Goal: Information Seeking & Learning: Check status

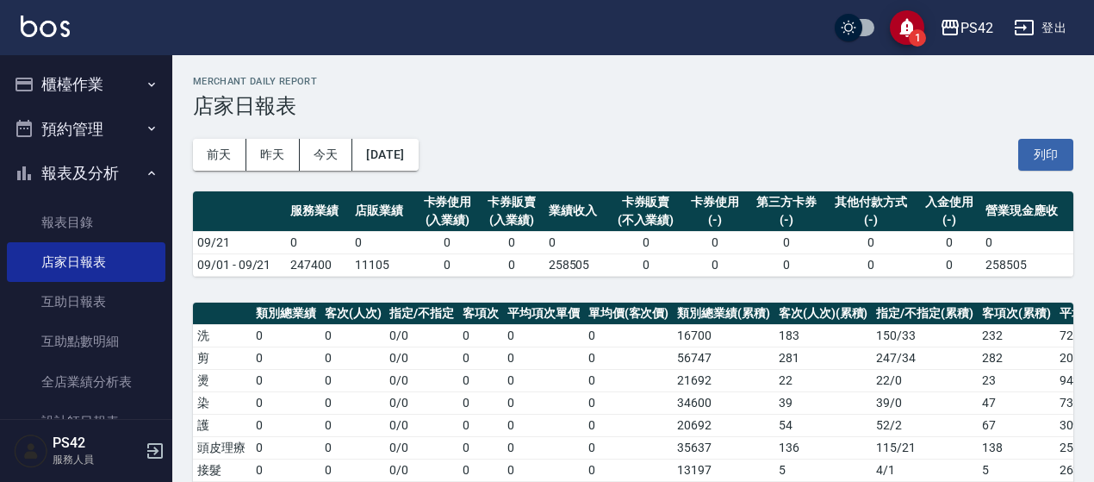
click at [86, 90] on button "櫃檯作業" at bounding box center [86, 84] width 158 height 45
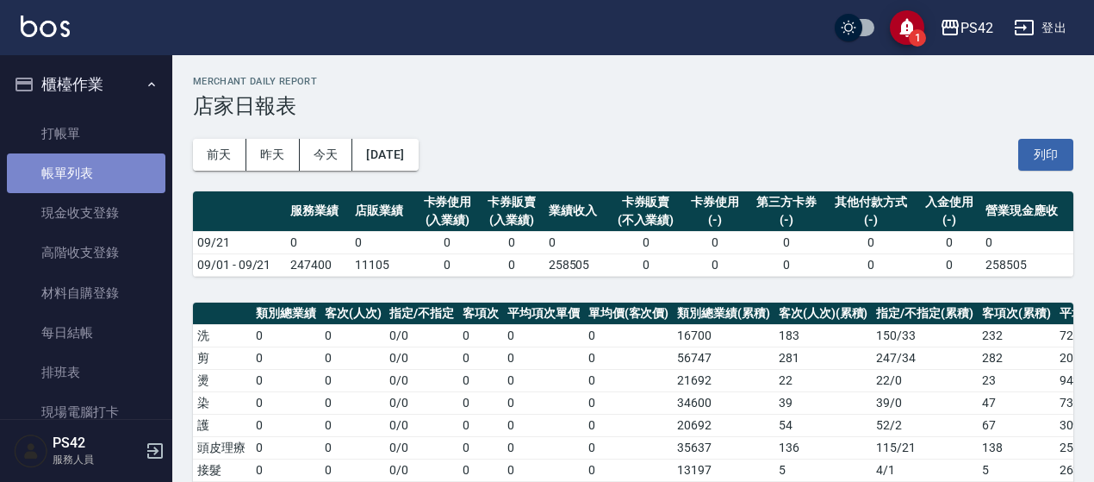
click at [87, 174] on link "帳單列表" at bounding box center [86, 173] width 158 height 40
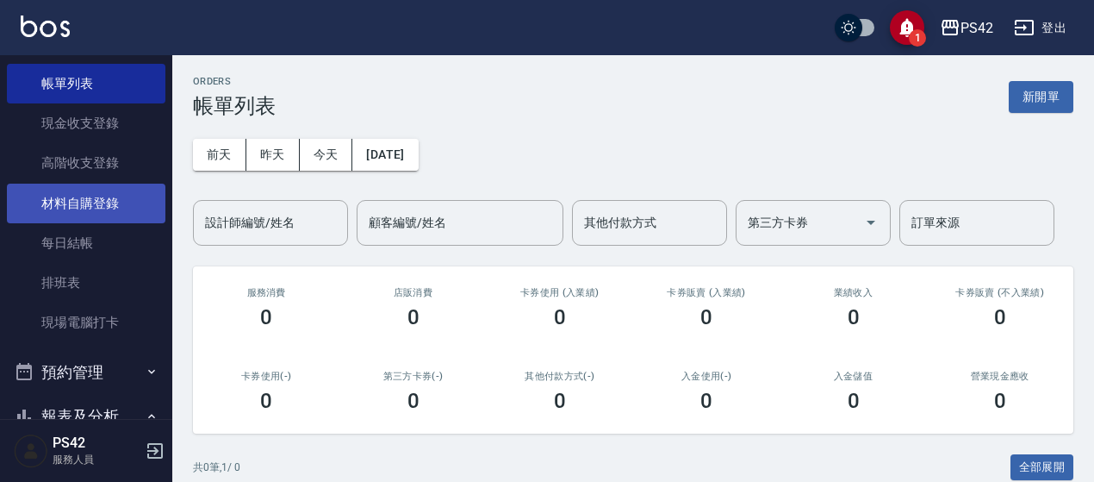
scroll to position [258, 0]
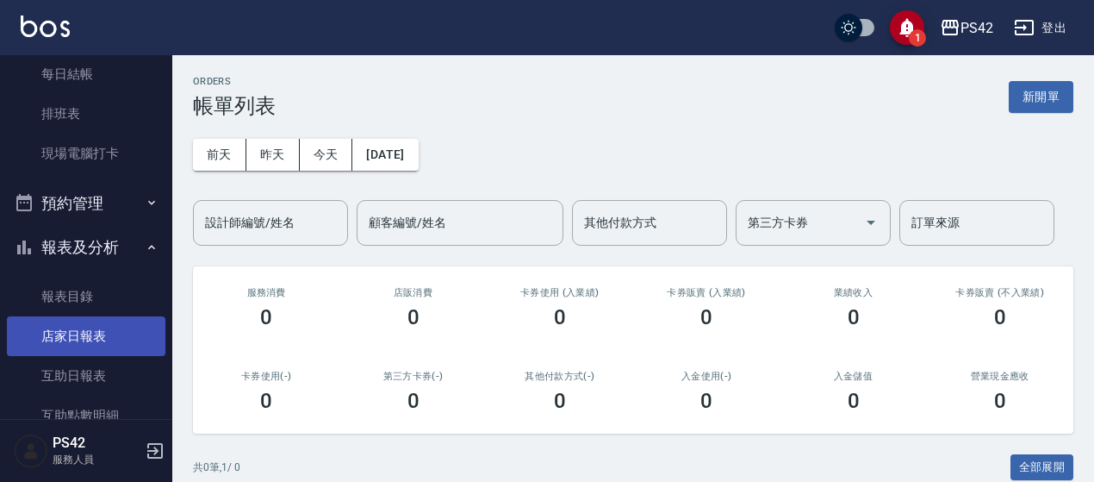
click at [109, 331] on link "店家日報表" at bounding box center [86, 336] width 158 height 40
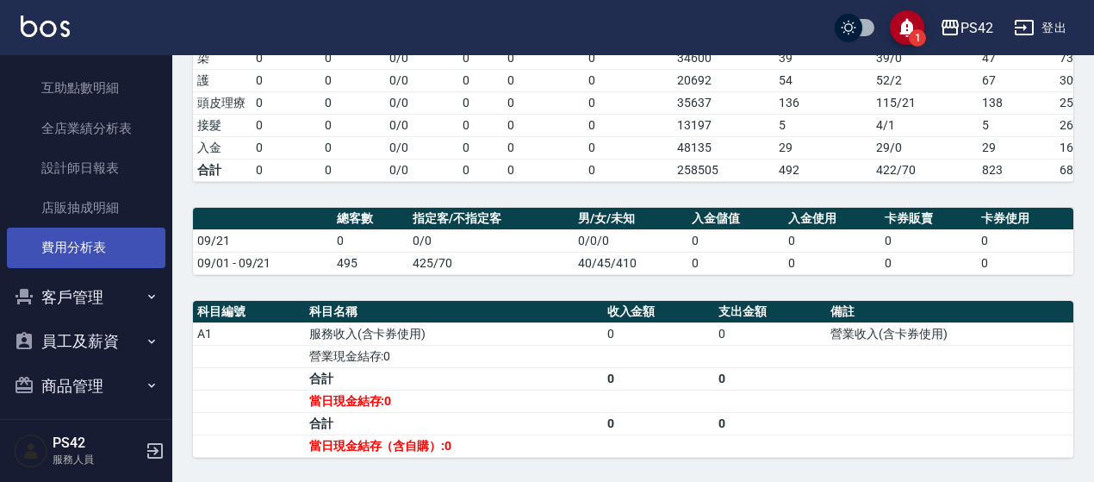
scroll to position [594, 0]
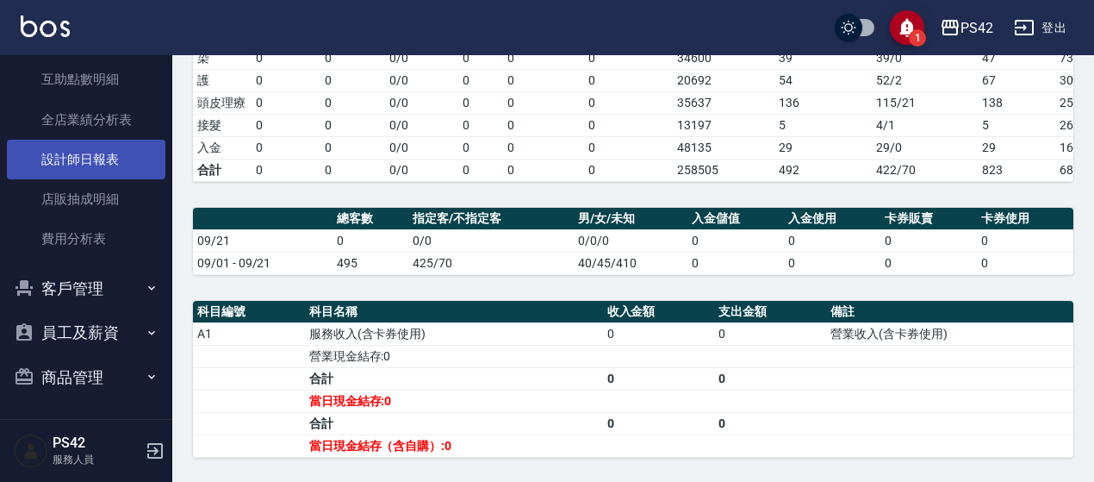
click at [106, 156] on link "設計師日報表" at bounding box center [86, 160] width 158 height 40
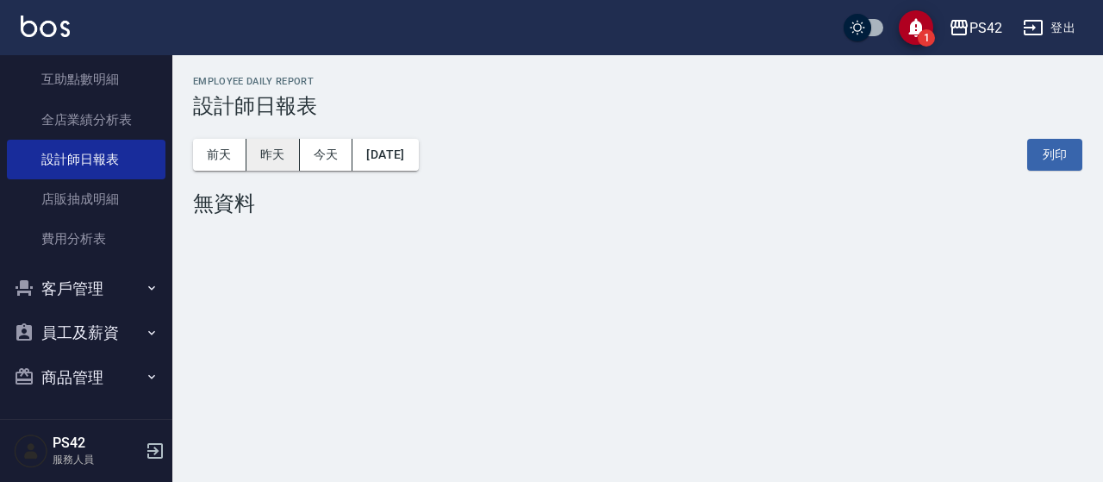
click at [279, 158] on button "昨天" at bounding box center [272, 155] width 53 height 32
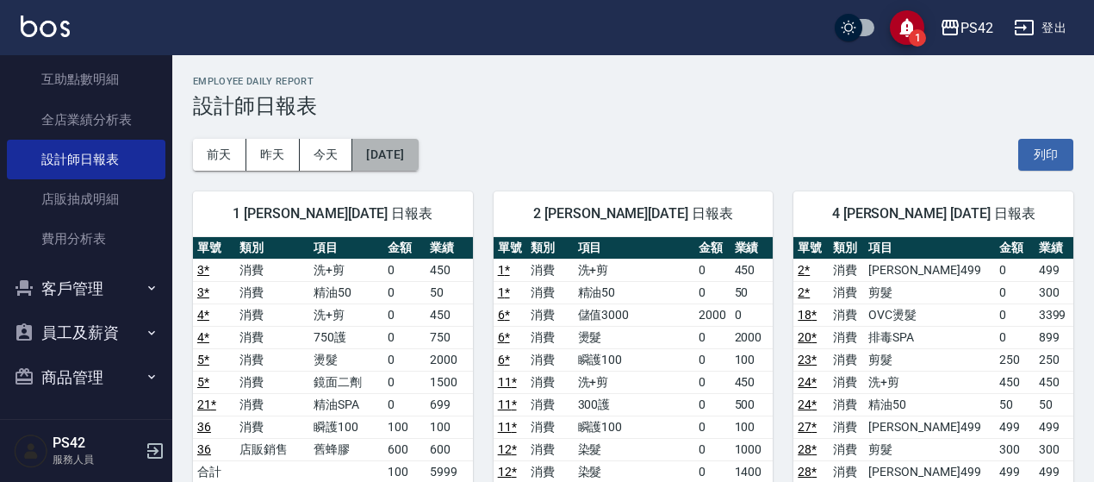
click at [415, 163] on button "[DATE]" at bounding box center [384, 155] width 65 height 32
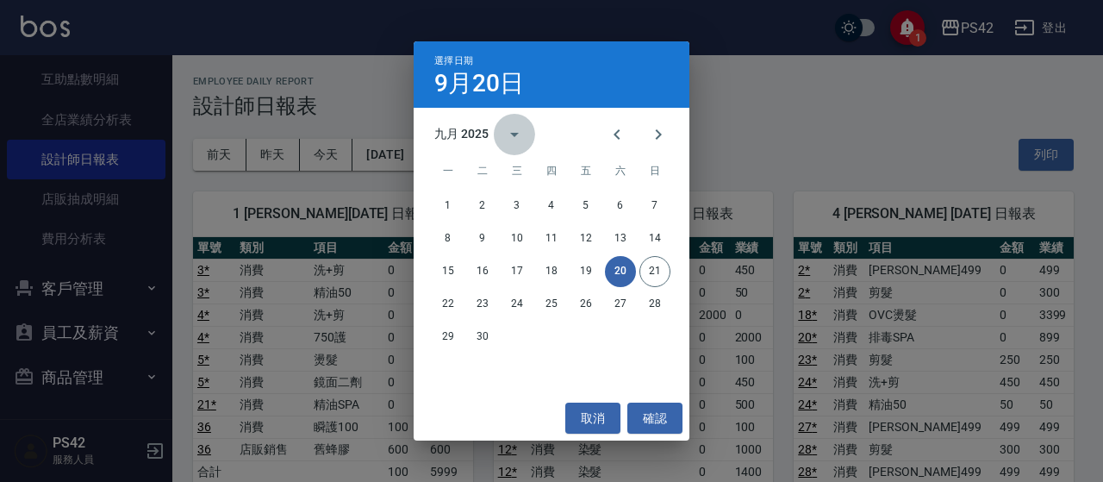
drag, startPoint x: 522, startPoint y: 130, endPoint x: 529, endPoint y: 139, distance: 11.0
click at [522, 136] on icon "calendar view is open, switch to year view" at bounding box center [514, 134] width 21 height 21
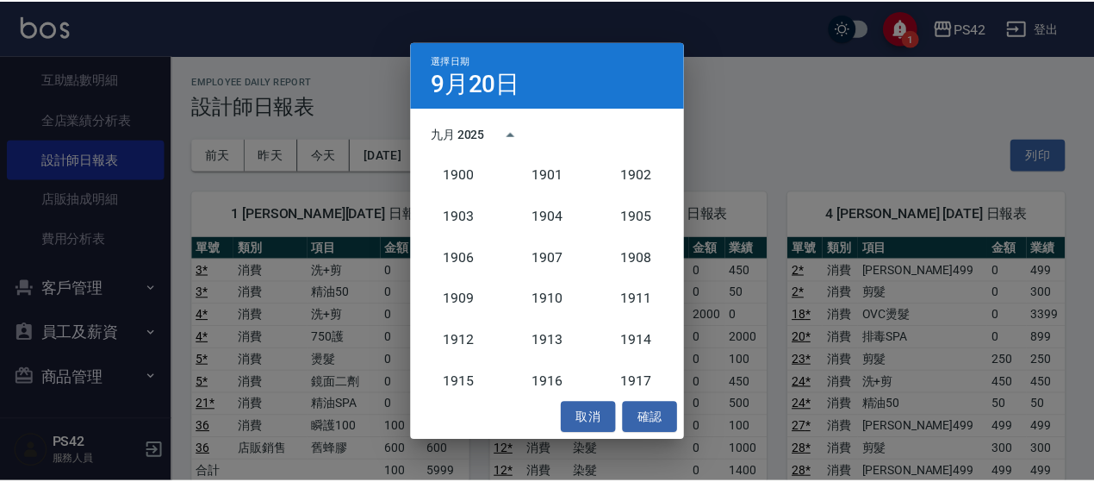
scroll to position [1595, 0]
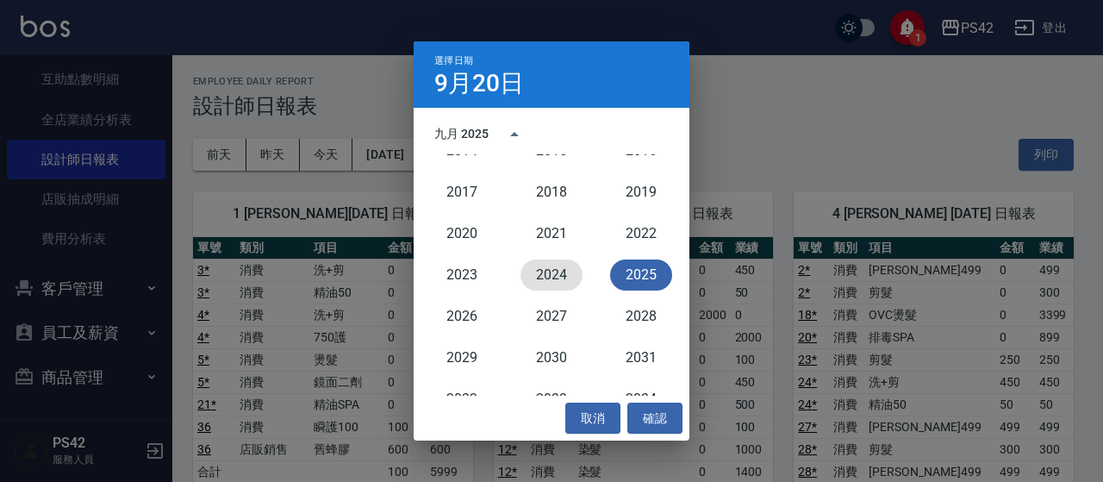
click at [548, 276] on button "2024" at bounding box center [551, 274] width 62 height 31
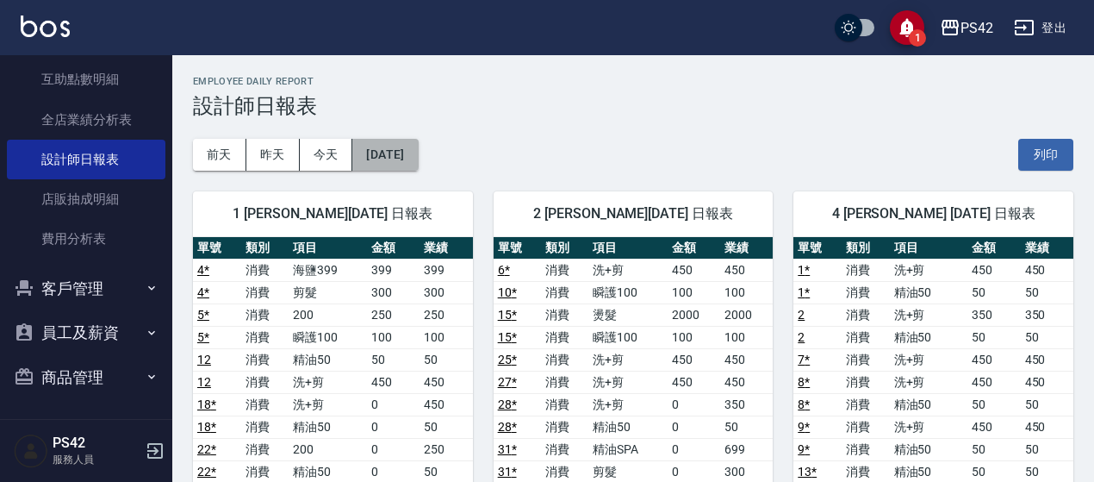
click at [418, 159] on button "[DATE]" at bounding box center [384, 155] width 65 height 32
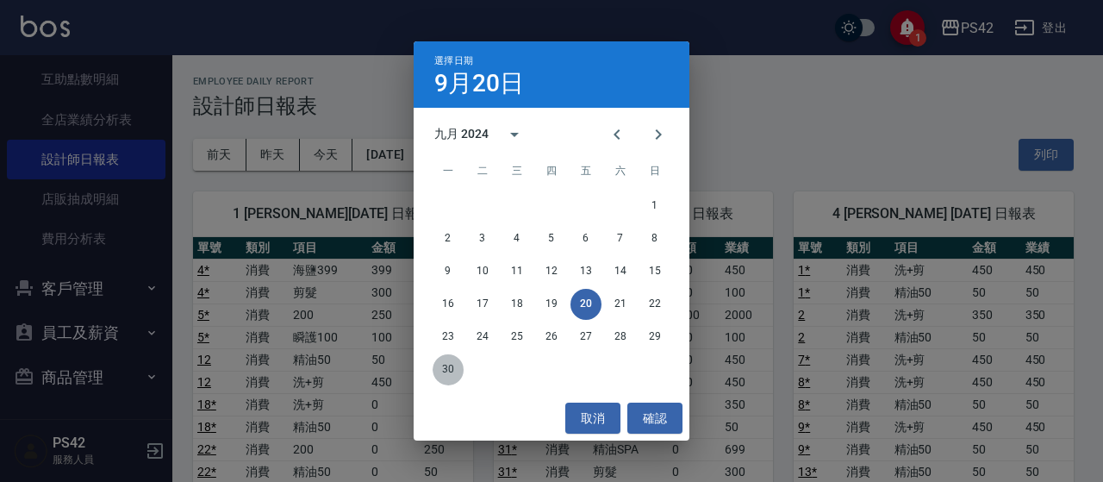
click at [454, 374] on button "30" at bounding box center [447, 369] width 31 height 31
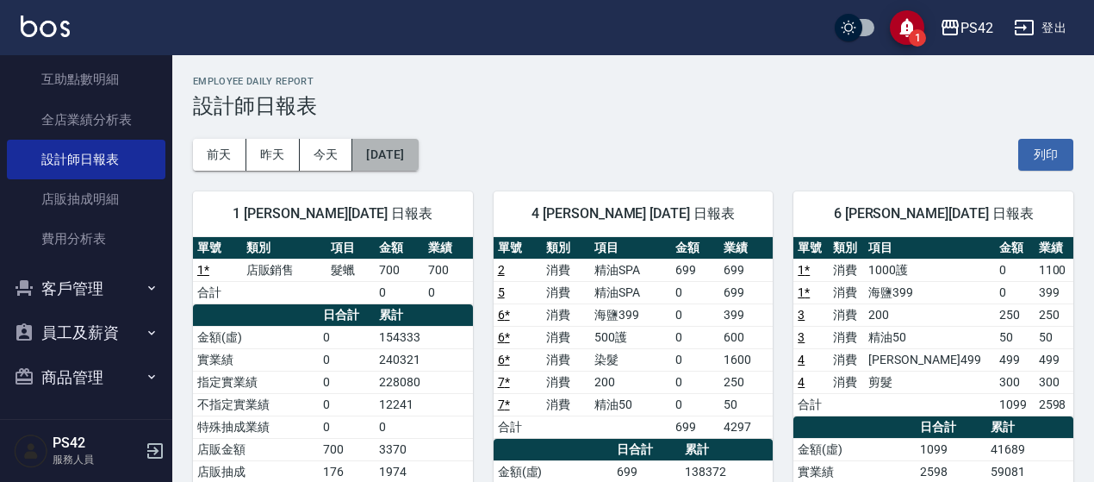
click at [388, 155] on button "[DATE]" at bounding box center [384, 155] width 65 height 32
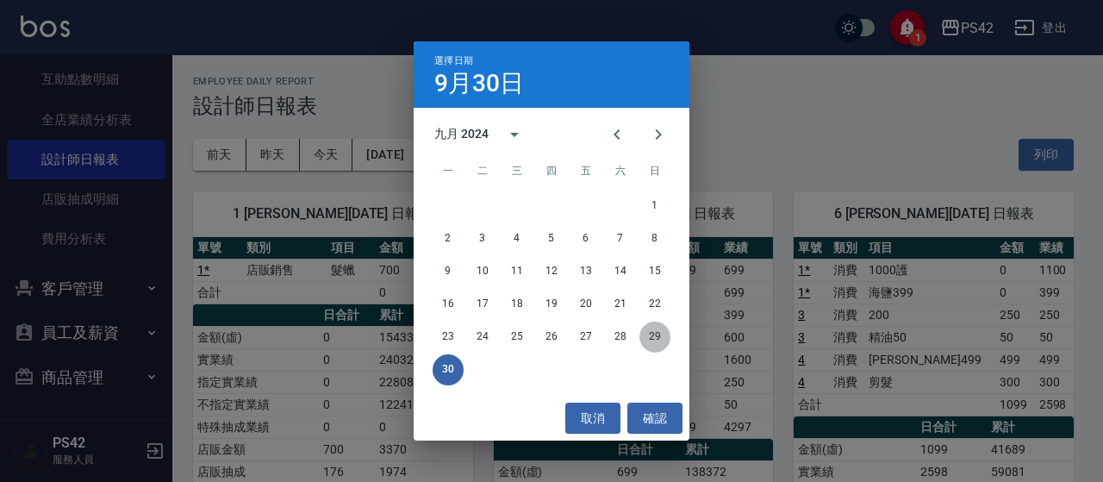
click at [656, 345] on button "29" at bounding box center [654, 336] width 31 height 31
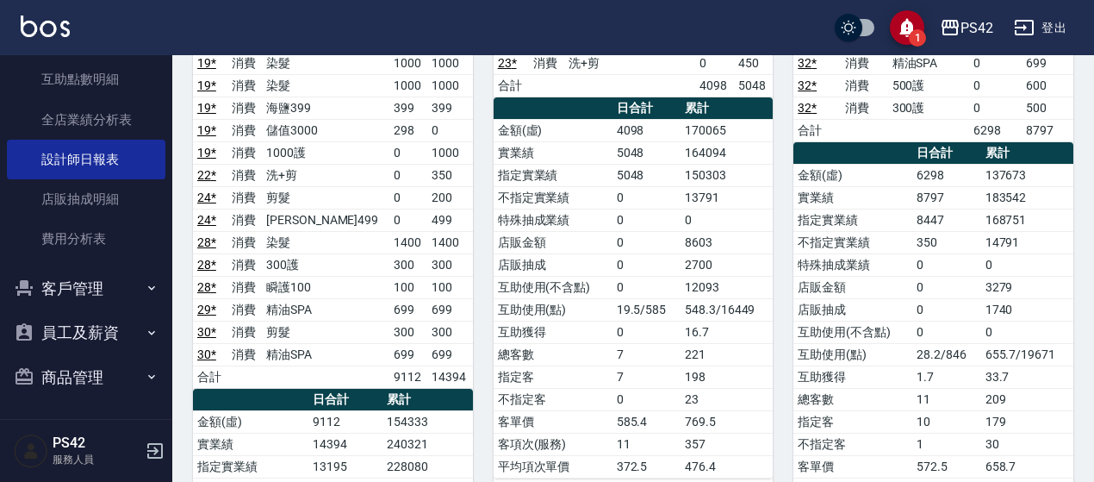
scroll to position [345, 0]
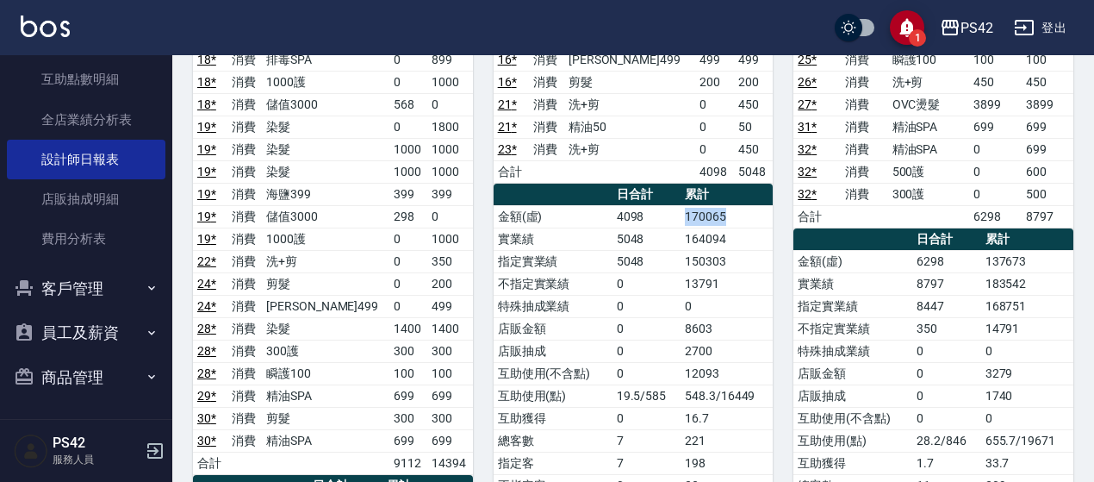
drag, startPoint x: 687, startPoint y: 211, endPoint x: 743, endPoint y: 213, distance: 55.2
click at [743, 213] on td "170065" at bounding box center [727, 216] width 92 height 22
drag, startPoint x: 686, startPoint y: 233, endPoint x: 739, endPoint y: 234, distance: 53.4
click at [739, 234] on td "164094" at bounding box center [727, 238] width 92 height 22
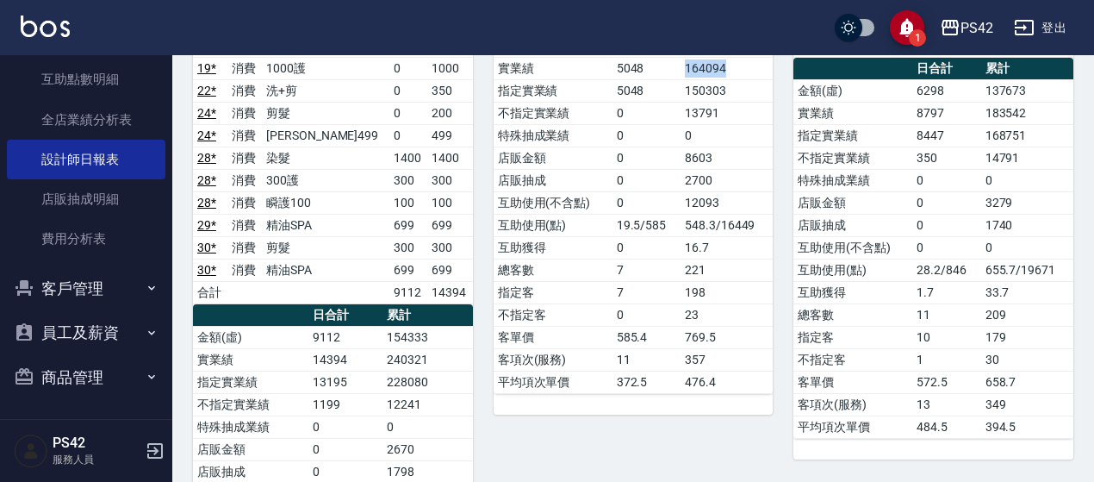
scroll to position [517, 0]
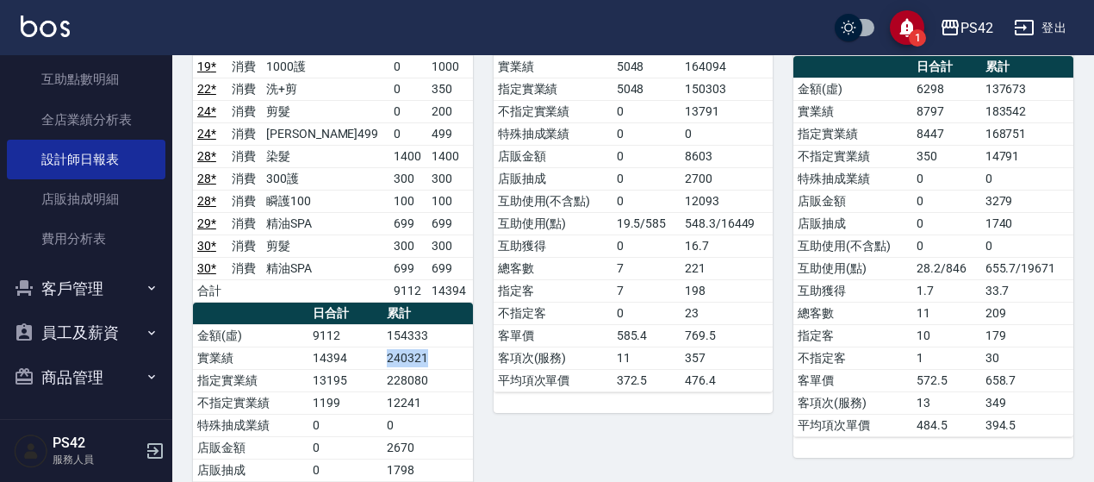
drag, startPoint x: 389, startPoint y: 356, endPoint x: 436, endPoint y: 346, distance: 47.5
click at [436, 346] on td "240321" at bounding box center [427, 357] width 90 height 22
drag, startPoint x: 985, startPoint y: 113, endPoint x: 1035, endPoint y: 110, distance: 49.2
click at [1035, 110] on td "183542" at bounding box center [1027, 111] width 92 height 22
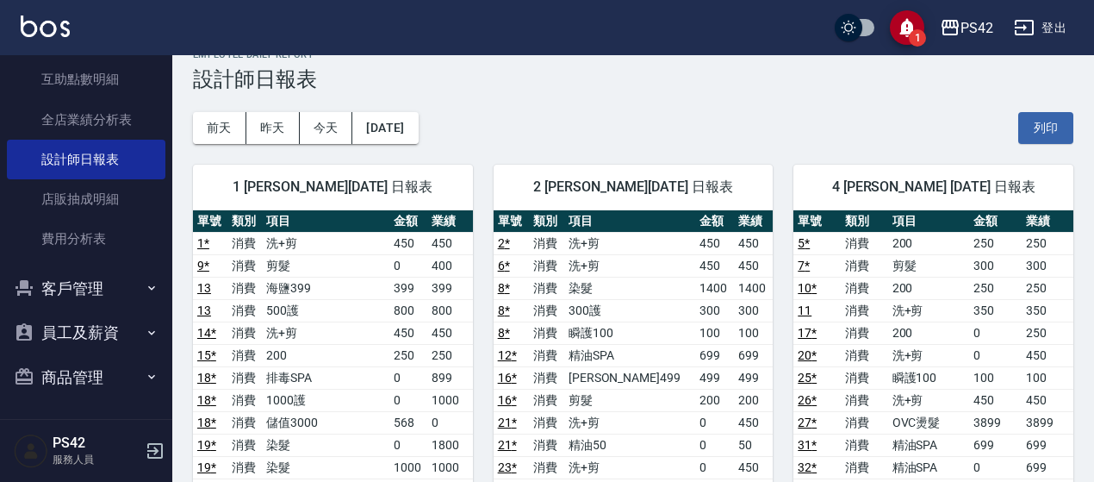
scroll to position [0, 0]
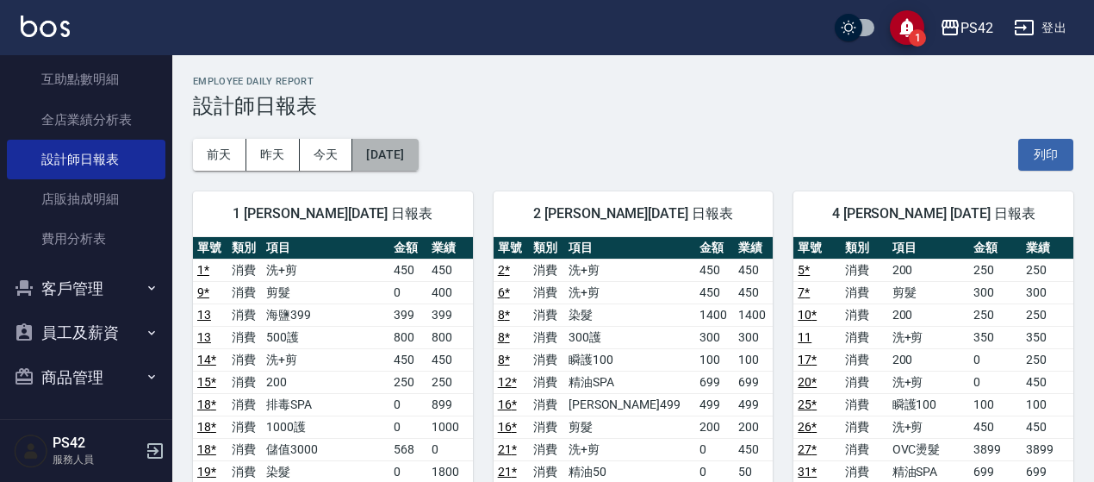
click at [378, 159] on button "[DATE]" at bounding box center [384, 155] width 65 height 32
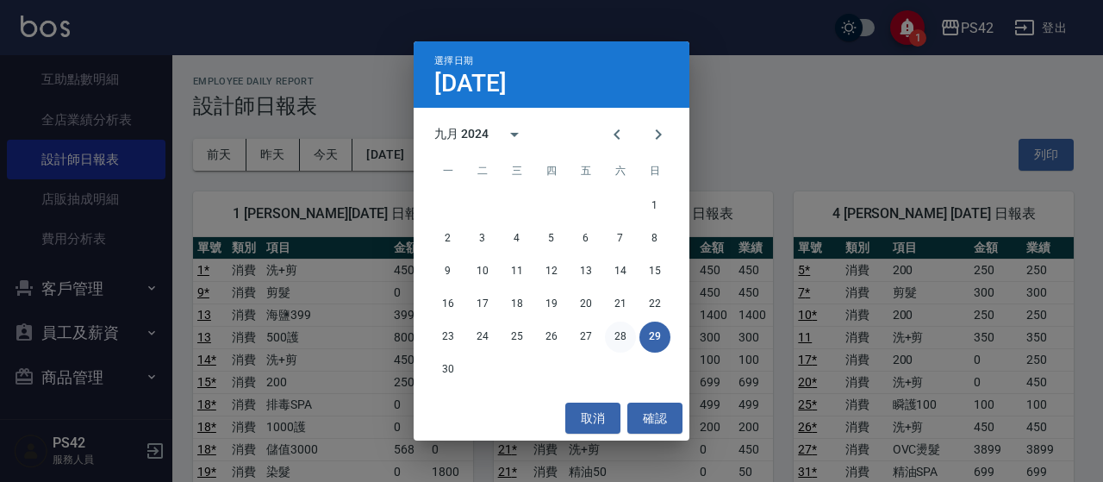
click at [618, 337] on button "28" at bounding box center [620, 336] width 31 height 31
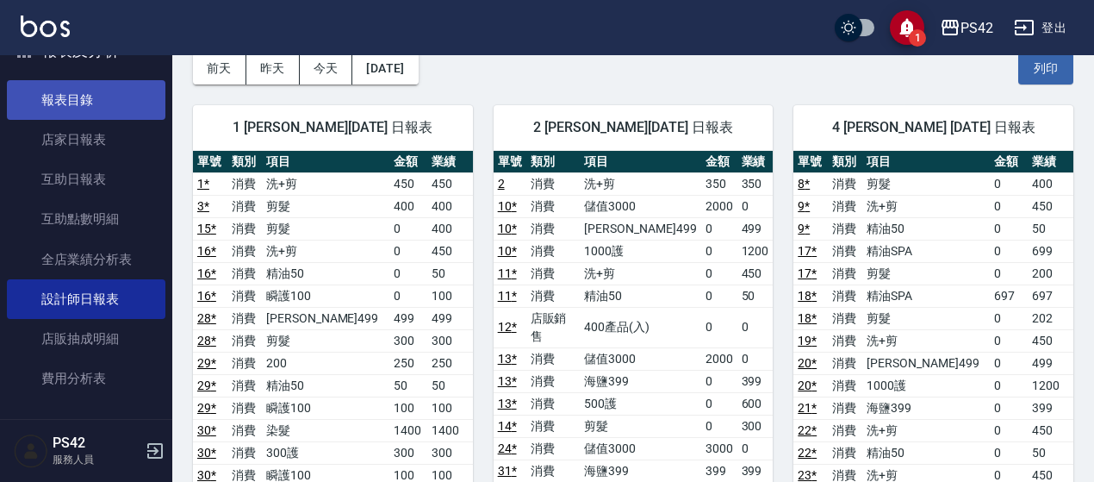
scroll to position [336, 0]
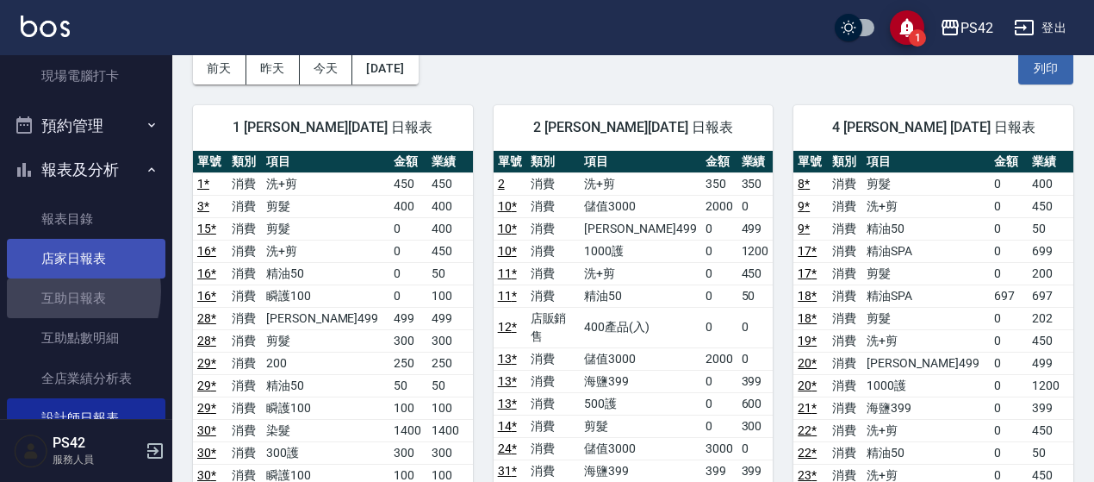
drag, startPoint x: 49, startPoint y: 290, endPoint x: 61, endPoint y: 271, distance: 22.5
click at [49, 290] on link "互助日報表" at bounding box center [86, 298] width 158 height 40
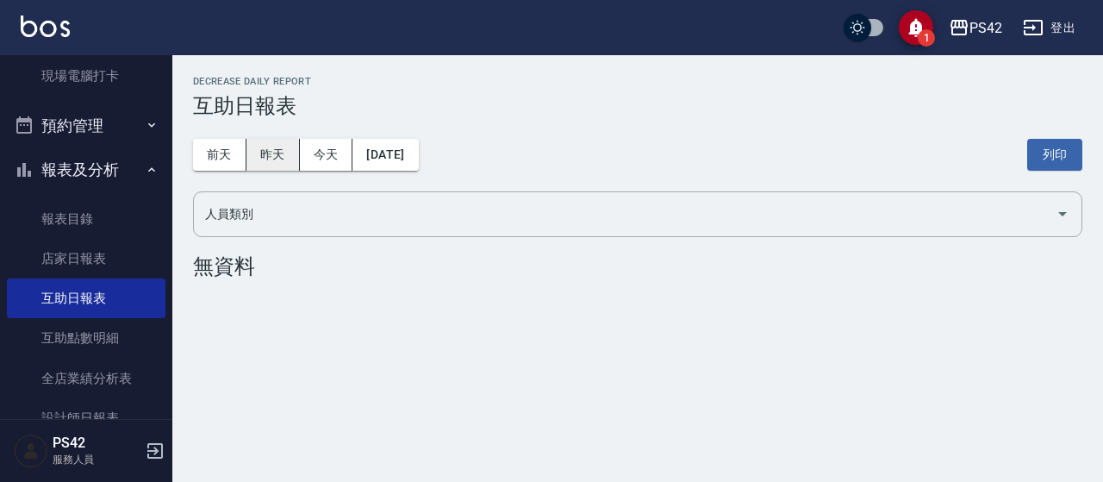
click at [271, 158] on button "昨天" at bounding box center [272, 155] width 53 height 32
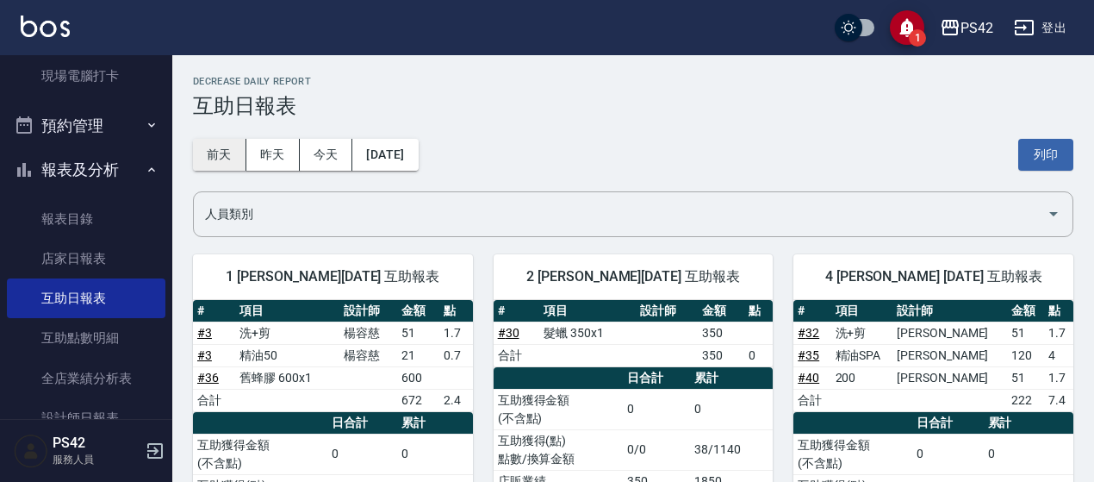
click at [222, 150] on button "前天" at bounding box center [219, 155] width 53 height 32
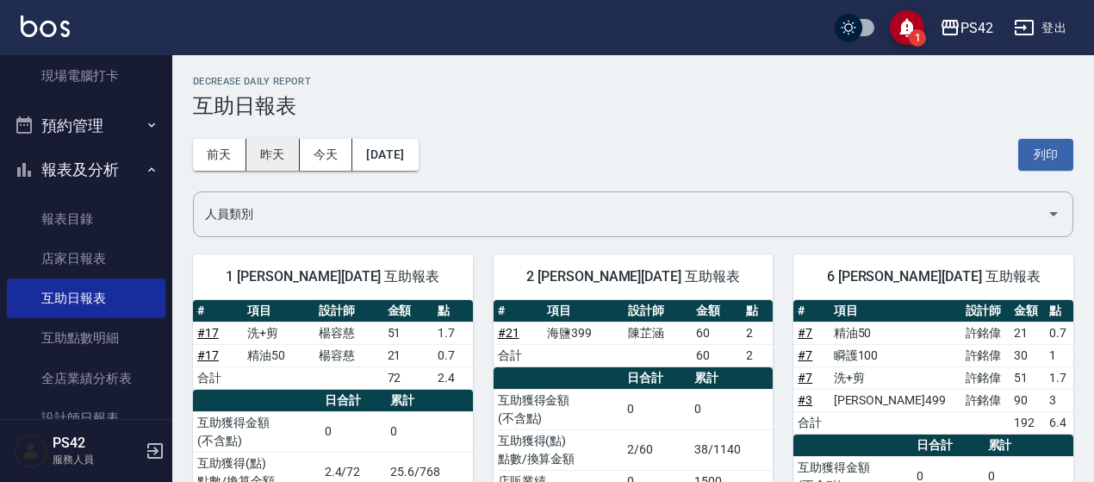
click at [277, 156] on button "昨天" at bounding box center [272, 155] width 53 height 32
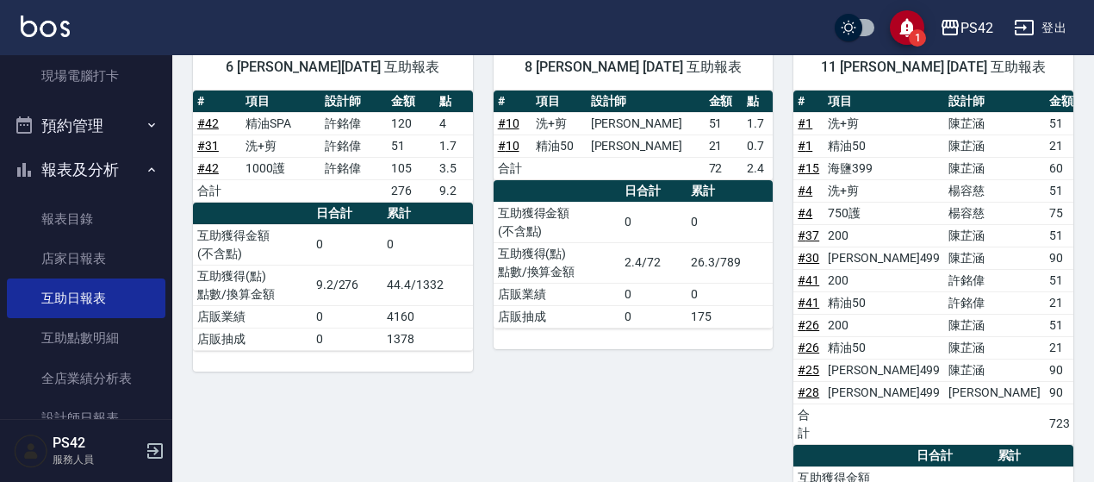
scroll to position [551, 0]
